Goal: Task Accomplishment & Management: Use online tool/utility

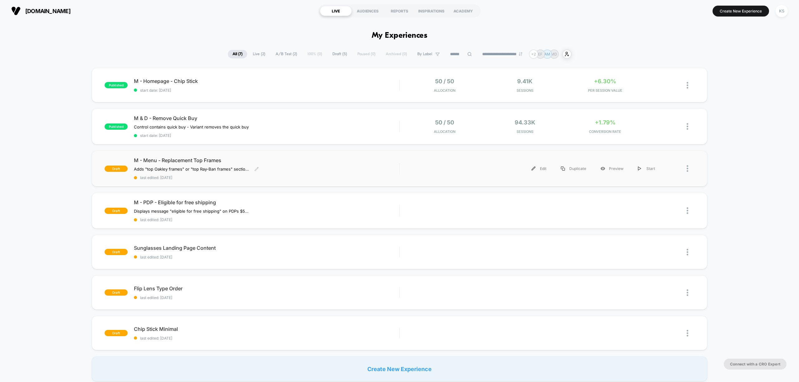
click at [310, 165] on div "M - Menu - Replacement Top Frames Adds "top Oakley frames" or "top Ray-Ban fram…" at bounding box center [266, 168] width 265 height 23
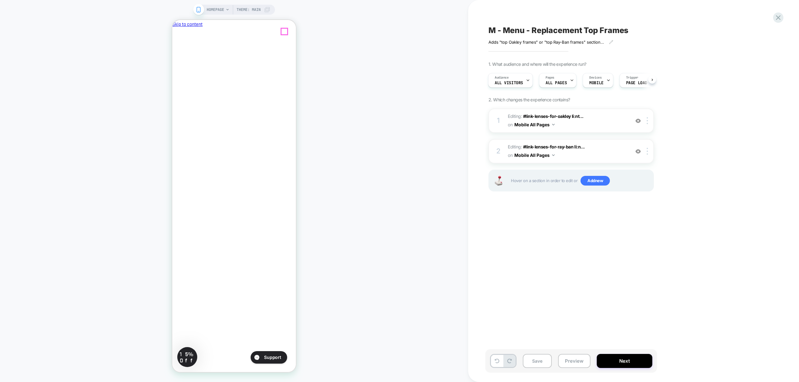
click at [181, 59] on icon "Close" at bounding box center [179, 61] width 4 height 4
click at [590, 125] on span "Editing : #link-lenses-for-oakley li:nt... #link-lenses-for-oakley li:nth-child…" at bounding box center [567, 120] width 119 height 17
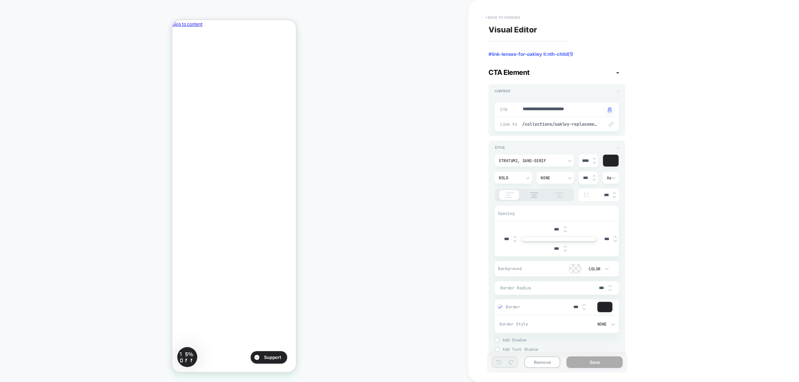
click at [511, 16] on button "< Back to changes" at bounding box center [502, 17] width 41 height 10
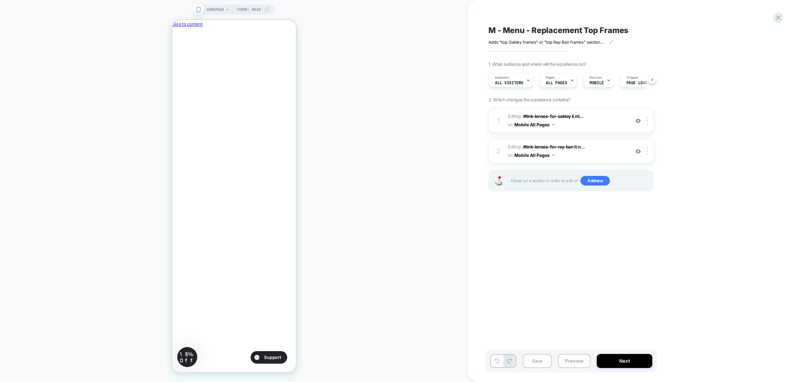
scroll to position [0, 0]
click at [582, 153] on span "Editing : #link-lenses-for-ray-ban li:n... #link-lenses-for-ray-ban li:nth-chil…" at bounding box center [567, 151] width 119 height 17
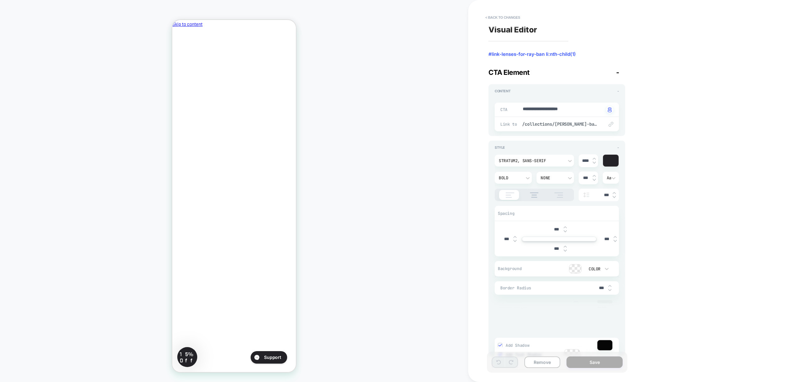
type textarea "*"
click at [689, 144] on div "**********" at bounding box center [602, 191] width 234 height 370
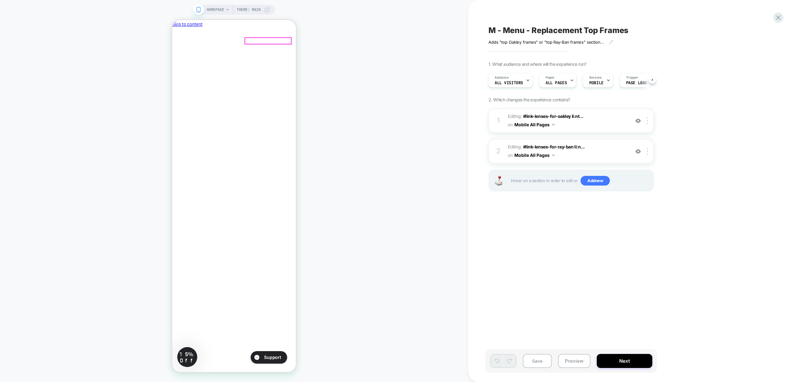
click at [637, 124] on div at bounding box center [638, 120] width 10 height 7
click at [638, 123] on img at bounding box center [637, 120] width 5 height 5
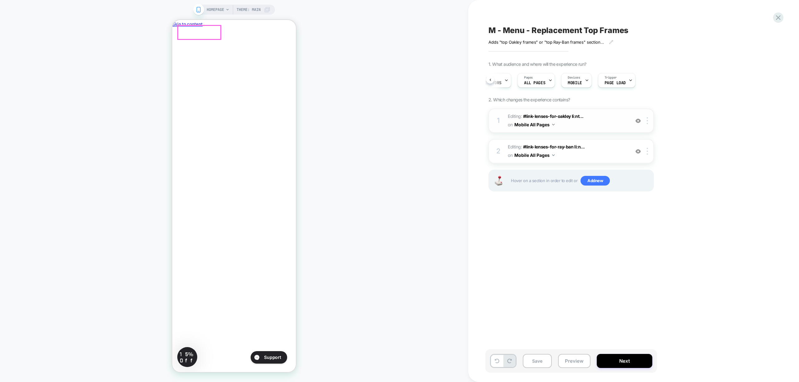
click at [654, 255] on div "M - Menu - Replacement Top Frames Adds "top Oakley frames" or "top Ray-Ban fram…" at bounding box center [602, 191] width 234 height 370
click at [574, 367] on button "Preview" at bounding box center [574, 361] width 32 height 14
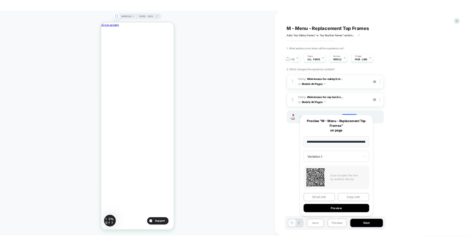
scroll to position [0, 0]
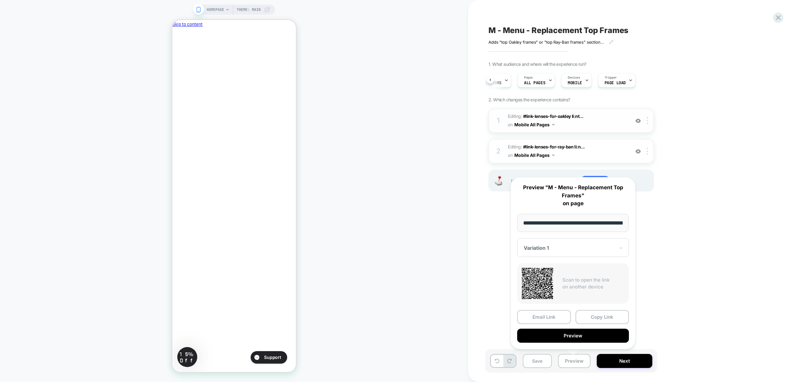
click at [691, 280] on div "M - Menu - Replacement Top Frames Adds "top Oakley frames" or "top Ray-Ban fram…" at bounding box center [602, 191] width 234 height 370
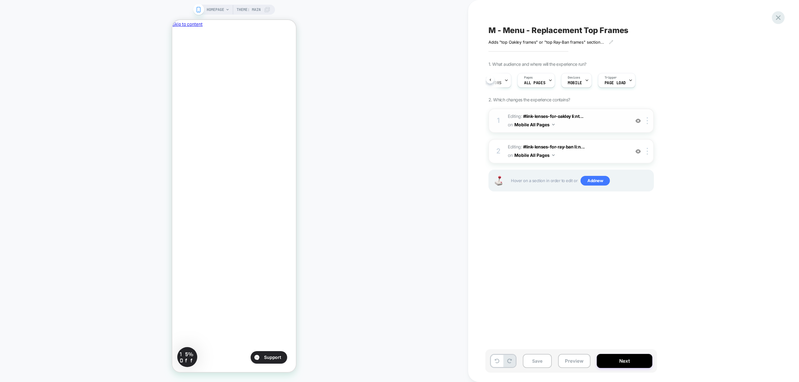
click at [777, 19] on icon at bounding box center [778, 17] width 8 height 8
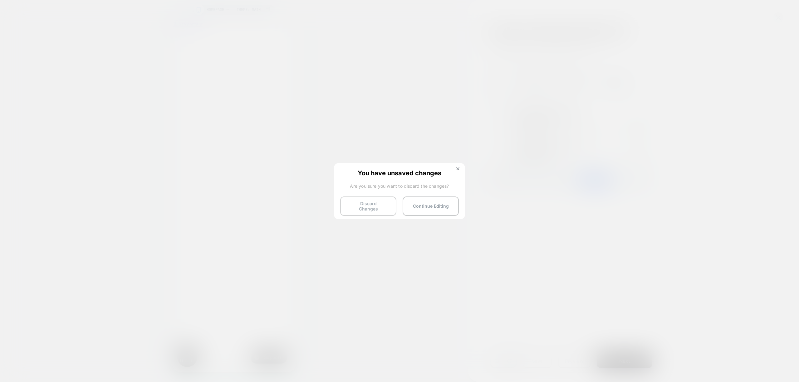
click at [371, 207] on button "Discard Changes" at bounding box center [368, 206] width 56 height 19
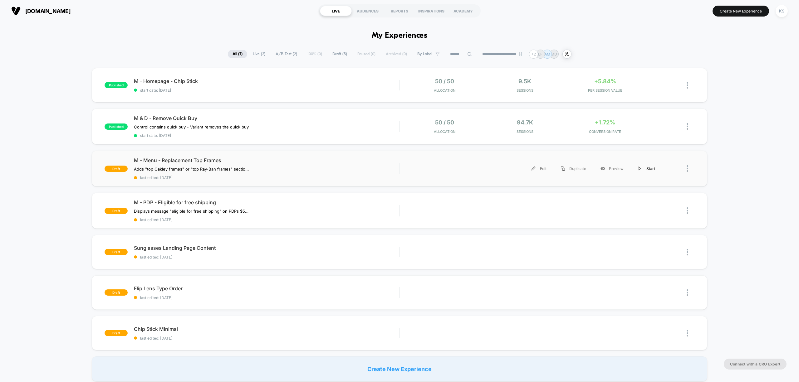
click at [644, 166] on div "Start" at bounding box center [647, 169] width 32 height 14
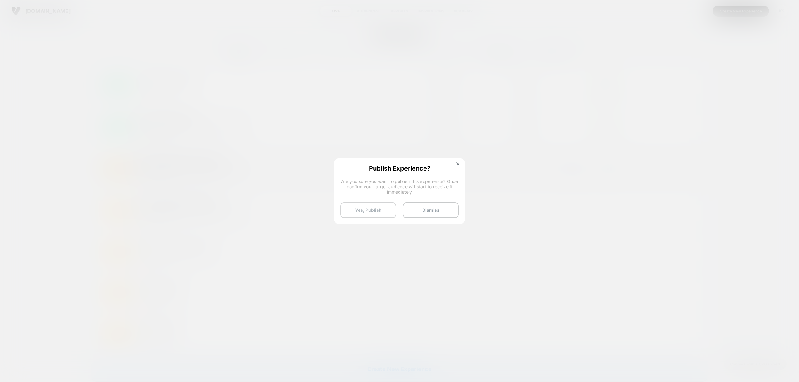
click at [374, 213] on button "Yes, Publish" at bounding box center [368, 210] width 56 height 16
